Goal: Information Seeking & Learning: Understand process/instructions

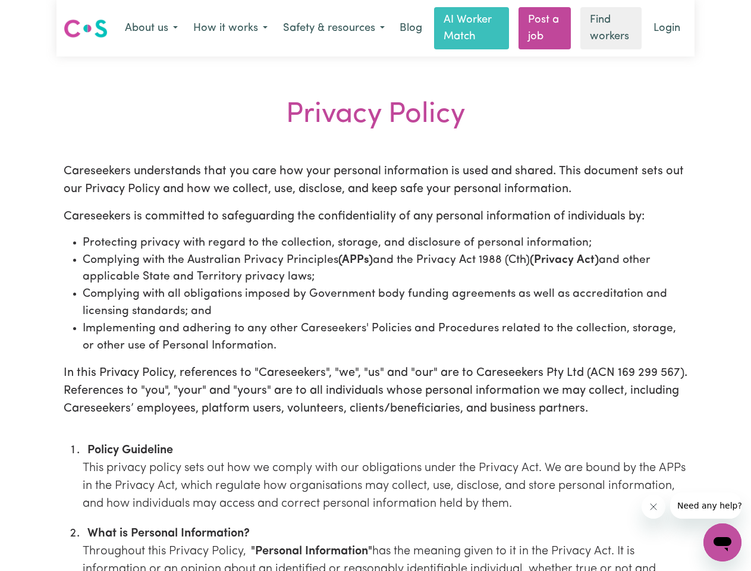
click at [375, 286] on li "Complying with the Australian Privacy Principles (APPs) and the Privacy Act 198…" at bounding box center [386, 269] width 606 height 35
click at [151, 29] on button "About us" at bounding box center [151, 28] width 68 height 25
click at [230, 29] on button "How it works" at bounding box center [231, 28] width 90 height 25
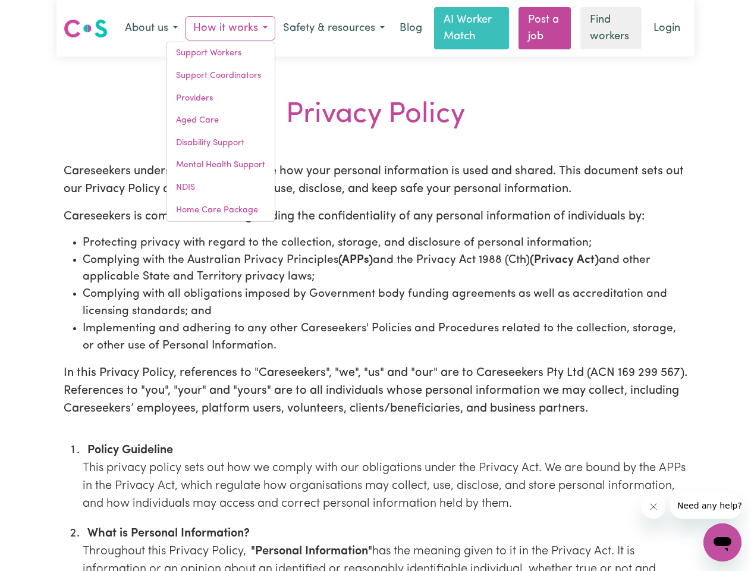
click at [333, 29] on button "Safety & resources" at bounding box center [333, 28] width 117 height 25
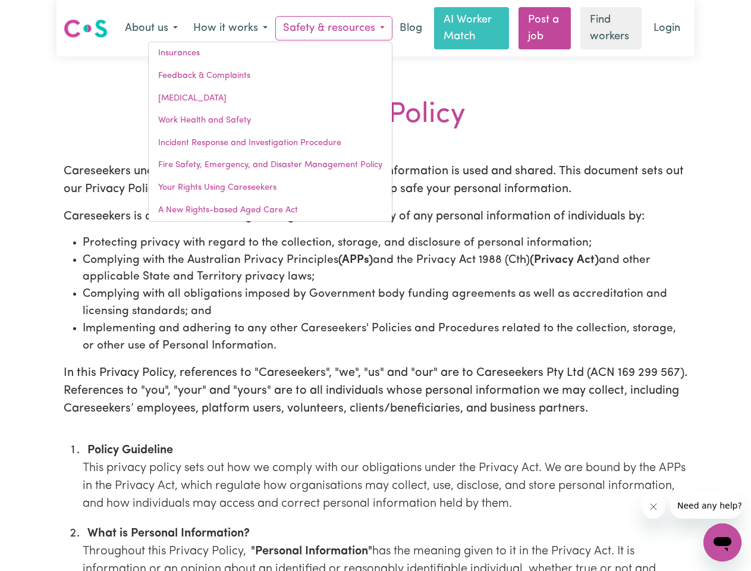
click at [654, 507] on icon "Close message from company" at bounding box center [654, 507] width 6 height 6
click at [706, 506] on span "Need any help?" at bounding box center [710, 506] width 65 height 10
click at [723, 543] on icon "Open messaging window" at bounding box center [723, 544] width 18 height 14
